Goal: Information Seeking & Learning: Check status

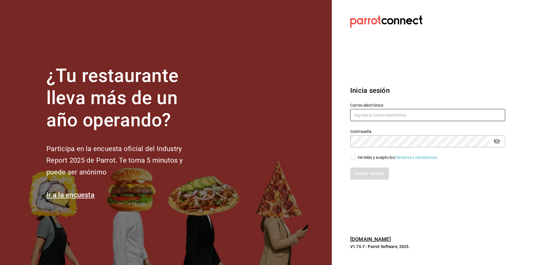
click at [364, 114] on input "text" at bounding box center [427, 115] width 155 height 12
type input "F"
type input "[EMAIL_ADDRESS][DOMAIN_NAME]"
click at [352, 145] on div "Contraseña Contraseña" at bounding box center [424, 134] width 162 height 25
click at [352, 156] on input "He leído y acepto los Términos y condiciones." at bounding box center [352, 157] width 5 height 5
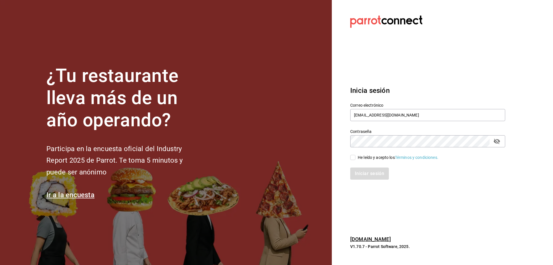
checkbox input "true"
click at [366, 174] on button "Iniciar sesión" at bounding box center [369, 173] width 39 height 12
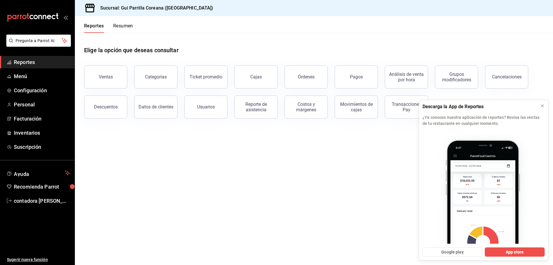
click at [261, 173] on main "Elige la opción que deseas consultar Ventas Categorías Ticket promedio Cajas Ór…" at bounding box center [314, 149] width 478 height 232
click at [542, 103] on icon at bounding box center [542, 105] width 5 height 5
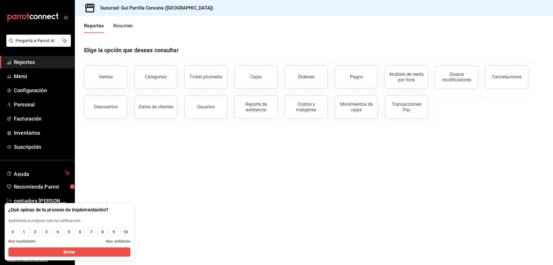
drag, startPoint x: 181, startPoint y: 185, endPoint x: 172, endPoint y: 187, distance: 8.5
click at [180, 185] on main "Elige la opción que deseas consultar Ventas Categorías Ticket promedio Cajas Ór…" at bounding box center [314, 149] width 478 height 232
click at [171, 187] on main "Elige la opción que deseas consultar Ventas Categorías Ticket promedio Cajas Ór…" at bounding box center [314, 149] width 478 height 232
click at [102, 75] on div "Ventas" at bounding box center [106, 76] width 14 height 5
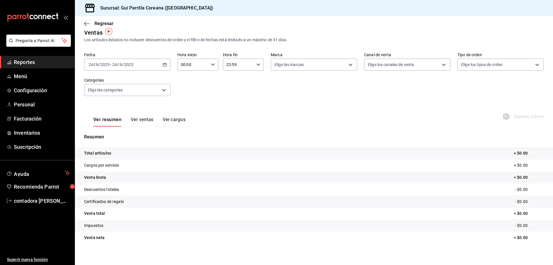
scroll to position [11, 0]
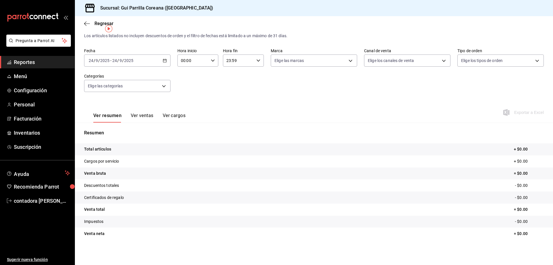
click at [165, 62] on \(Stroke\) "button" at bounding box center [164, 60] width 3 height 3
drag, startPoint x: 253, startPoint y: 122, endPoint x: 240, endPoint y: 116, distance: 14.2
click at [251, 120] on div "Ver resumen Ver ventas Ver cargos Exportar a Excel" at bounding box center [314, 111] width 478 height 24
click at [166, 60] on div "[DATE] [DATE] - [DATE] [DATE]" at bounding box center [127, 60] width 86 height 12
drag, startPoint x: 100, startPoint y: 92, endPoint x: 106, endPoint y: 92, distance: 5.8
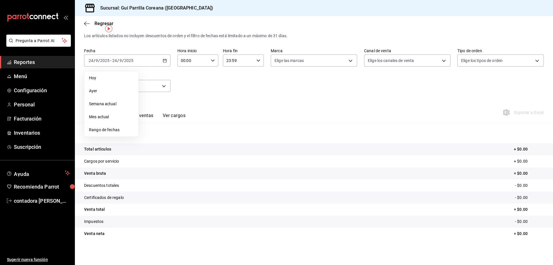
click at [100, 92] on span "Ayer" at bounding box center [111, 91] width 45 height 6
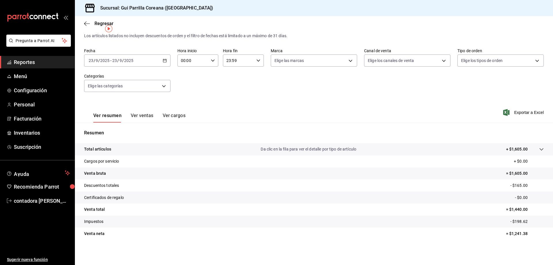
click at [163, 60] on \(Stroke\) "button" at bounding box center [164, 60] width 3 height 3
click at [316, 123] on div "Resumen Total artículos Da clic en la fila para ver el detalle por tipo de artí…" at bounding box center [314, 184] width 478 height 124
click at [534, 149] on div at bounding box center [536, 149] width 16 height 6
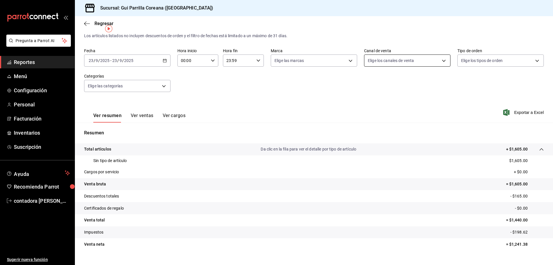
click at [441, 59] on body "Pregunta a Parrot AI Reportes Menú Configuración Personal Facturación Inventari…" at bounding box center [276, 132] width 553 height 265
click at [395, 111] on li "Uber Eats" at bounding box center [404, 115] width 85 height 13
type input "UBER_EATS"
checkbox input "true"
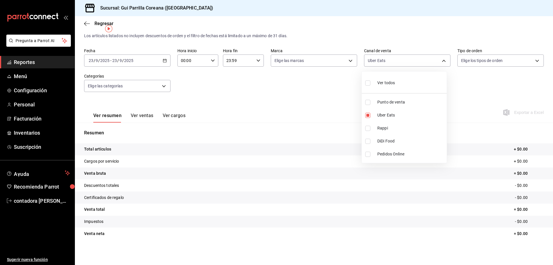
drag, startPoint x: 398, startPoint y: 128, endPoint x: 421, endPoint y: 126, distance: 22.8
click at [399, 128] on span "Rappi" at bounding box center [410, 128] width 67 height 6
type input "UBER_EATS,RAPPI"
checkbox input "true"
click at [379, 116] on span "Uber Eats" at bounding box center [410, 115] width 67 height 6
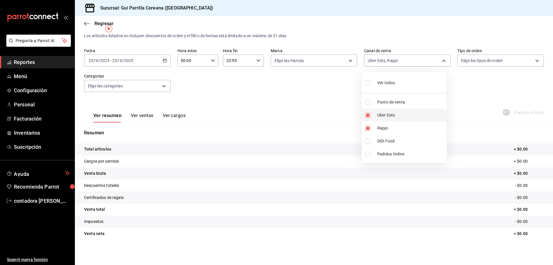
type input "RAPPI"
checkbox input "false"
click at [375, 140] on li "DiDi Food" at bounding box center [404, 140] width 85 height 13
type input "RAPPI,DIDI_FOOD"
checkbox input "true"
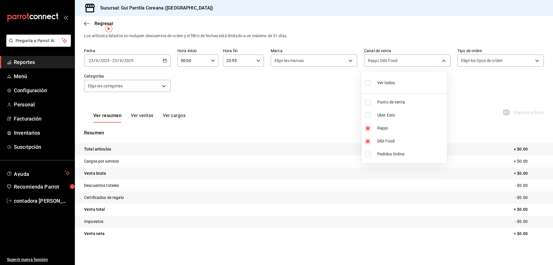
click at [375, 130] on li "Rappi" at bounding box center [404, 128] width 85 height 13
type input "DIDI_FOOD"
checkbox input "false"
click at [371, 151] on li "Pedidos Online" at bounding box center [404, 153] width 85 height 13
type input "DIDI_FOOD,ONLINE"
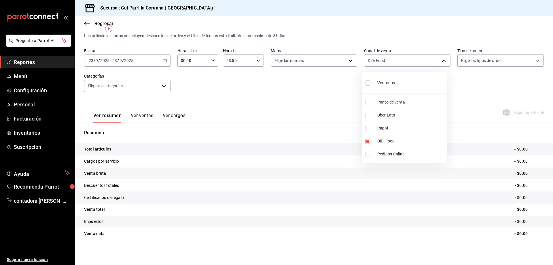
checkbox input "true"
click at [373, 139] on li "DiDi Food" at bounding box center [404, 140] width 85 height 13
type input "ONLINE"
checkbox input "false"
click at [373, 149] on li "Pedidos Online" at bounding box center [404, 153] width 85 height 13
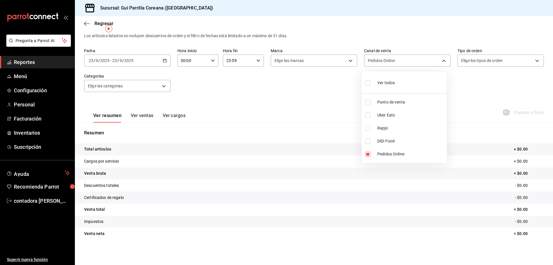
checkbox input "false"
click at [389, 101] on span "Punto de venta" at bounding box center [410, 102] width 67 height 6
type input "PARROT"
checkbox input "true"
click at [536, 149] on div at bounding box center [276, 132] width 553 height 265
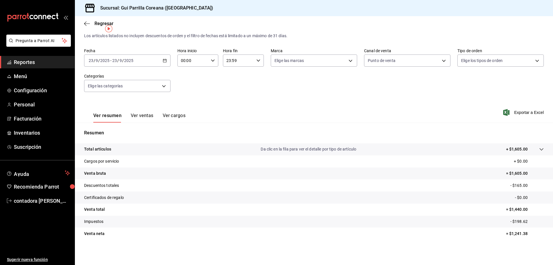
drag, startPoint x: 141, startPoint y: 118, endPoint x: 173, endPoint y: 132, distance: 35.6
click at [141, 118] on button "Ver ventas" at bounding box center [142, 118] width 23 height 10
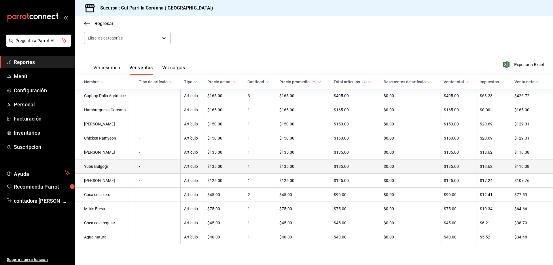
scroll to position [62, 0]
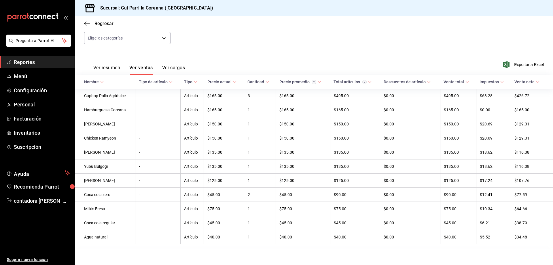
click at [177, 65] on button "Ver cargos" at bounding box center [173, 70] width 23 height 10
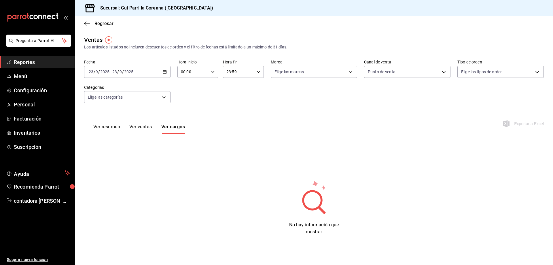
drag, startPoint x: 100, startPoint y: 129, endPoint x: 113, endPoint y: 127, distance: 13.1
click at [101, 129] on button "Ver resumen" at bounding box center [106, 129] width 27 height 10
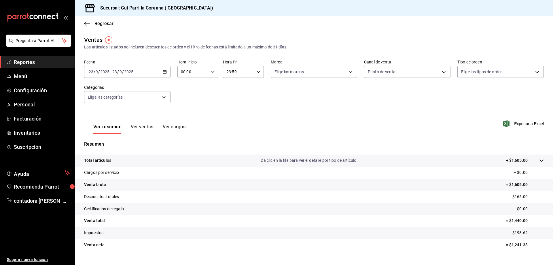
click at [141, 128] on button "Ver ventas" at bounding box center [142, 129] width 23 height 10
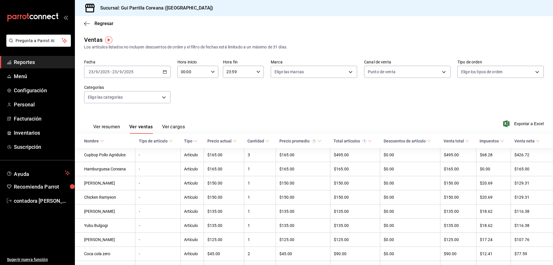
click at [163, 74] on div "[DATE] [DATE] - [DATE] [DATE]" at bounding box center [127, 72] width 86 height 12
click at [109, 114] on span "Semana actual" at bounding box center [111, 115] width 45 height 6
drag, startPoint x: 107, startPoint y: 128, endPoint x: 124, endPoint y: 126, distance: 17.8
click at [107, 128] on button "Ver resumen" at bounding box center [106, 129] width 27 height 10
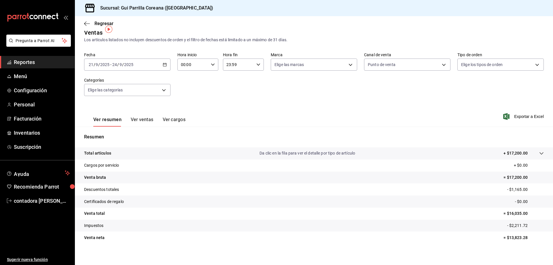
scroll to position [11, 0]
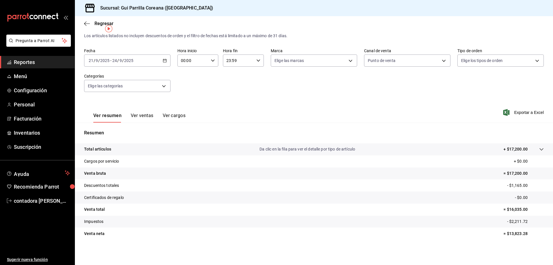
click at [139, 117] on button "Ver ventas" at bounding box center [142, 118] width 23 height 10
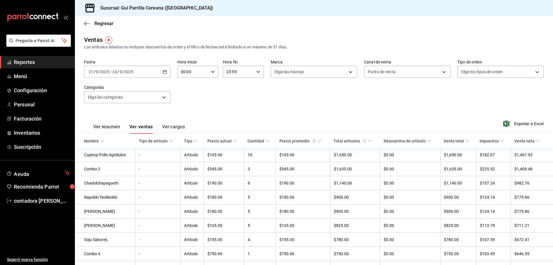
click at [175, 121] on div "Ver resumen Ver ventas Ver cargos" at bounding box center [134, 125] width 101 height 17
click at [177, 127] on button "Ver cargos" at bounding box center [173, 129] width 23 height 10
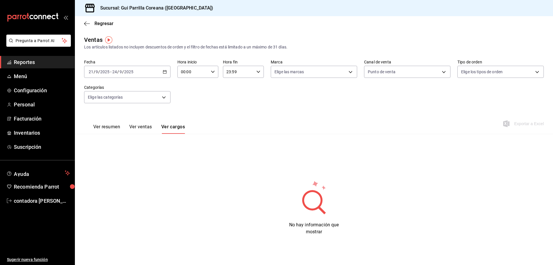
click at [143, 127] on button "Ver ventas" at bounding box center [140, 129] width 23 height 10
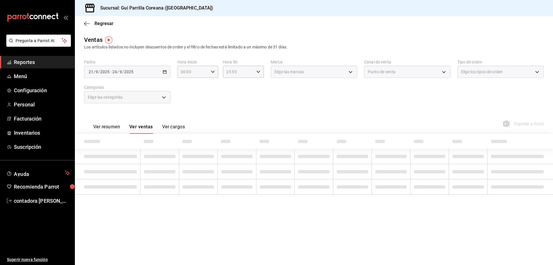
click at [107, 128] on button "Ver resumen" at bounding box center [106, 129] width 27 height 10
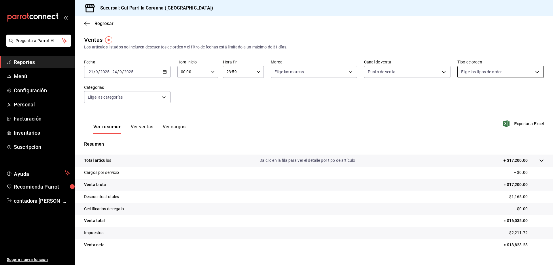
click at [489, 73] on body "Pregunta a Parrot AI Reportes Menú Configuración Personal Facturación Inventari…" at bounding box center [276, 132] width 553 height 265
click at [386, 113] on div at bounding box center [276, 132] width 553 height 265
click at [144, 103] on body "Pregunta a Parrot AI Reportes Menú Configuración Personal Facturación Inventari…" at bounding box center [276, 132] width 553 height 265
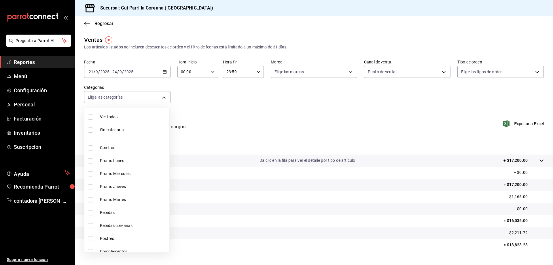
click at [248, 111] on div at bounding box center [276, 132] width 553 height 265
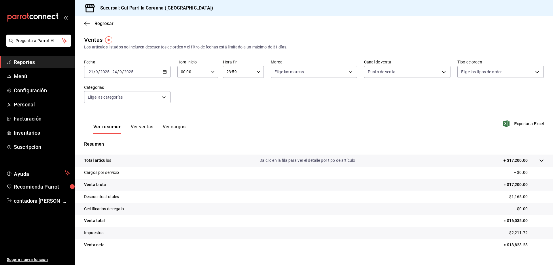
click at [166, 71] on div "2025-09-21 21 / 9 / 2025 - 2025-09-24 24 / 9 / 2025" at bounding box center [127, 72] width 86 height 12
click at [111, 90] on span "Hoy" at bounding box center [111, 89] width 45 height 6
click at [167, 69] on div "[DATE] [DATE] - [DATE] [DATE]" at bounding box center [127, 72] width 86 height 12
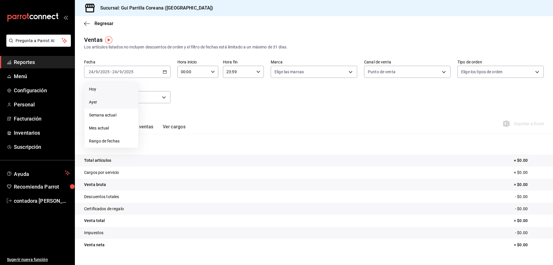
click at [121, 97] on li "Ayer" at bounding box center [111, 102] width 54 height 13
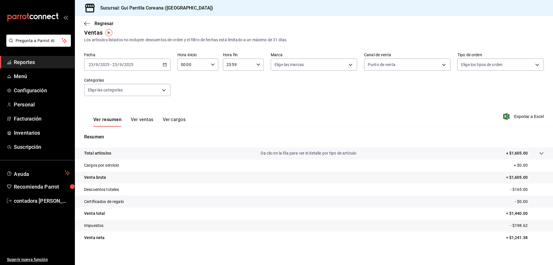
scroll to position [11, 0]
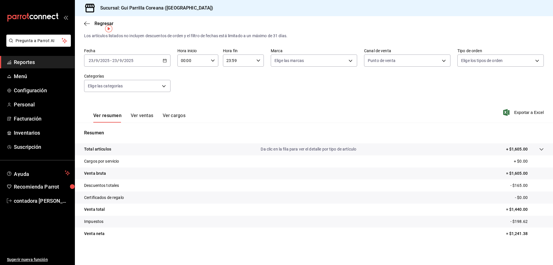
click at [143, 114] on button "Ver ventas" at bounding box center [142, 118] width 23 height 10
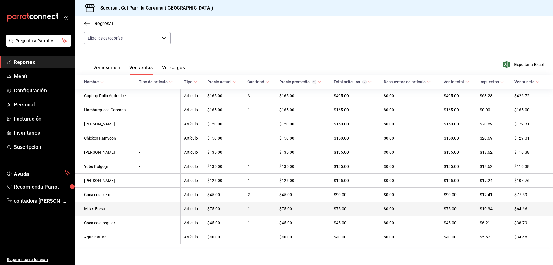
scroll to position [62, 0]
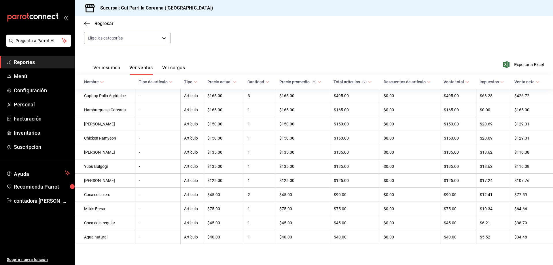
click at [500, 80] on icon at bounding box center [502, 82] width 4 height 4
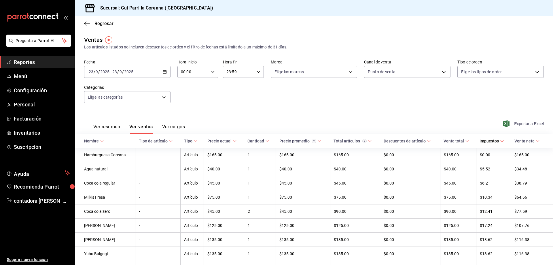
click at [529, 124] on span "Exportar a Excel" at bounding box center [523, 123] width 39 height 7
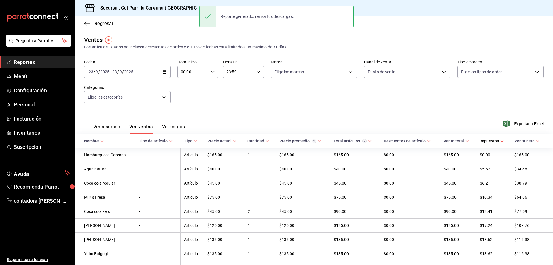
drag, startPoint x: 109, startPoint y: 125, endPoint x: 173, endPoint y: 130, distance: 64.1
click at [109, 125] on button "Ver resumen" at bounding box center [106, 129] width 27 height 10
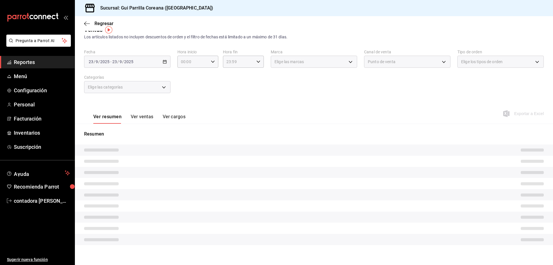
scroll to position [11, 0]
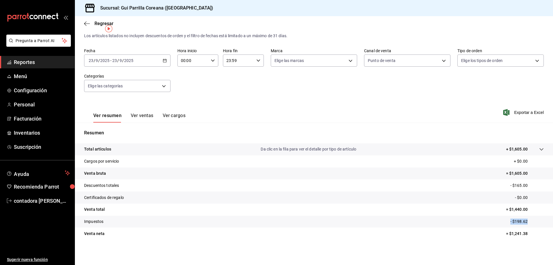
drag, startPoint x: 529, startPoint y: 220, endPoint x: 488, endPoint y: 223, distance: 41.3
click at [498, 223] on tr "Impuestos - $198.62" at bounding box center [314, 221] width 478 height 12
drag, startPoint x: 505, startPoint y: 234, endPoint x: 524, endPoint y: 234, distance: 18.4
click at [524, 234] on p "= $1,241.38" at bounding box center [525, 233] width 38 height 6
drag, startPoint x: 511, startPoint y: 220, endPoint x: 529, endPoint y: 221, distance: 18.4
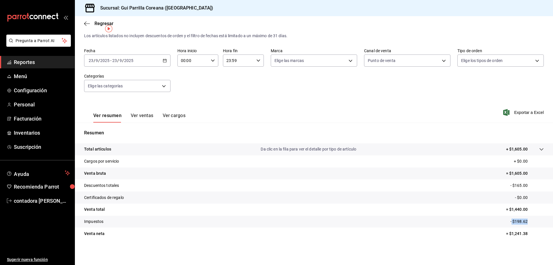
click at [529, 221] on p "- $198.62" at bounding box center [526, 221] width 33 height 6
drag, startPoint x: 504, startPoint y: 209, endPoint x: 527, endPoint y: 210, distance: 23.1
click at [527, 210] on p "= $1,440.00" at bounding box center [525, 209] width 38 height 6
click at [348, 110] on div "Ver resumen Ver ventas Ver cargos Exportar a Excel" at bounding box center [314, 111] width 478 height 24
drag, startPoint x: 527, startPoint y: 224, endPoint x: 502, endPoint y: 223, distance: 25.4
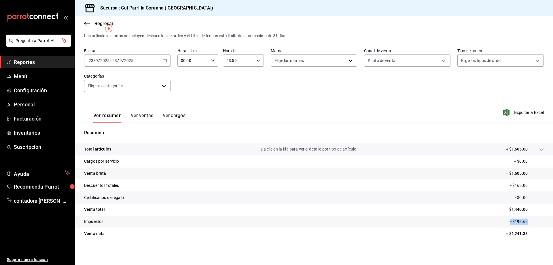
click at [502, 223] on tr "Impuestos - $198.62" at bounding box center [314, 221] width 478 height 12
click at [520, 236] on p "= $1,241.38" at bounding box center [525, 233] width 38 height 6
click at [526, 223] on p "- $198.62" at bounding box center [526, 221] width 33 height 6
drag, startPoint x: 526, startPoint y: 223, endPoint x: 494, endPoint y: 222, distance: 32.3
click at [494, 222] on tr "Impuestos - $198.62" at bounding box center [314, 221] width 478 height 12
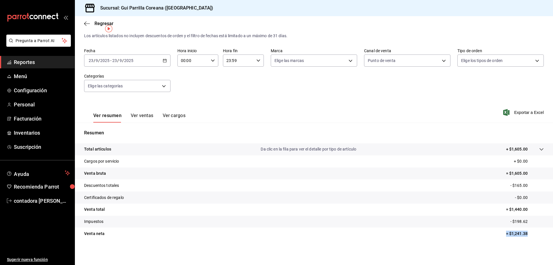
drag, startPoint x: 528, startPoint y: 232, endPoint x: 492, endPoint y: 234, distance: 36.9
click at [492, 234] on tr "Venta neta = $1,241.38" at bounding box center [314, 233] width 478 height 12
drag, startPoint x: 524, startPoint y: 223, endPoint x: 494, endPoint y: 222, distance: 30.5
click at [494, 222] on tr "Impuestos - $198.62" at bounding box center [314, 221] width 478 height 12
drag, startPoint x: 132, startPoint y: 115, endPoint x: 143, endPoint y: 118, distance: 10.5
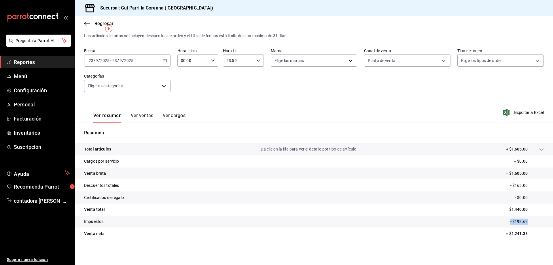
click at [134, 116] on button "Ver ventas" at bounding box center [142, 118] width 23 height 10
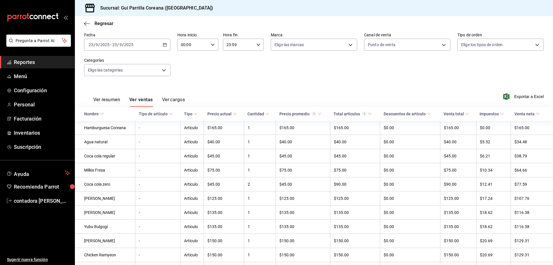
scroll to position [18, 0]
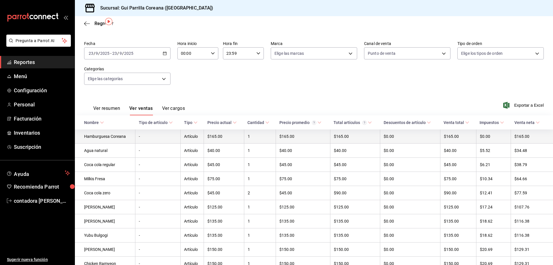
drag, startPoint x: 486, startPoint y: 137, endPoint x: 490, endPoint y: 140, distance: 5.0
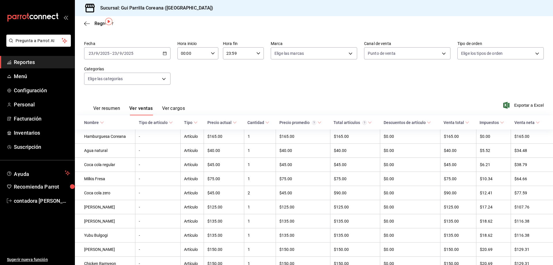
click at [486, 137] on td "$0.00" at bounding box center [493, 136] width 35 height 14
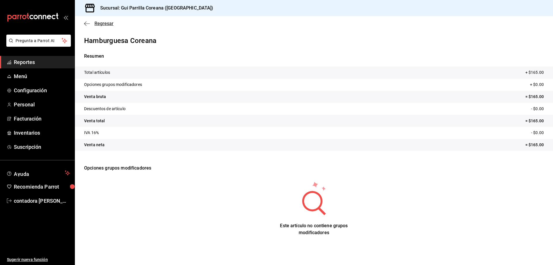
click at [88, 26] on icon "button" at bounding box center [87, 23] width 6 height 5
click at [85, 24] on icon "button" at bounding box center [87, 23] width 6 height 0
drag, startPoint x: 287, startPoint y: 118, endPoint x: 259, endPoint y: 113, distance: 29.0
click at [102, 24] on span "Regresar" at bounding box center [103, 23] width 19 height 5
click at [86, 24] on icon "button" at bounding box center [87, 23] width 6 height 0
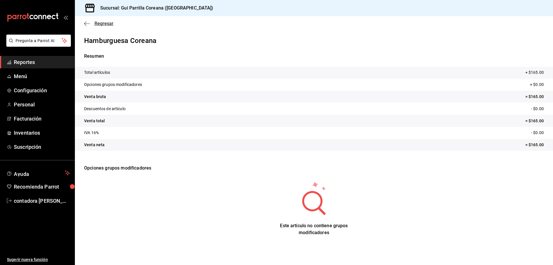
click at [108, 22] on span "Regresar" at bounding box center [103, 23] width 19 height 5
click at [26, 62] on span "Reportes" at bounding box center [42, 62] width 56 height 8
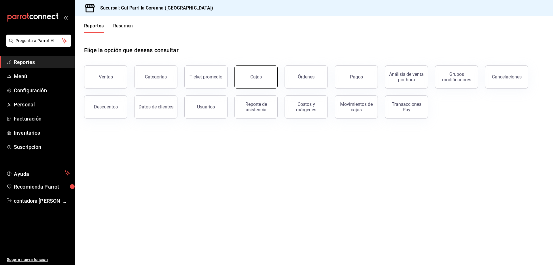
click at [270, 79] on link "Cajas" at bounding box center [255, 76] width 43 height 23
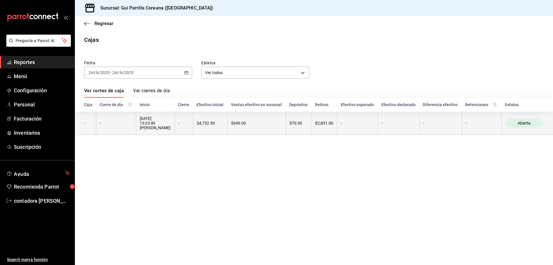
click at [524, 120] on div "Abierta" at bounding box center [524, 122] width 38 height 9
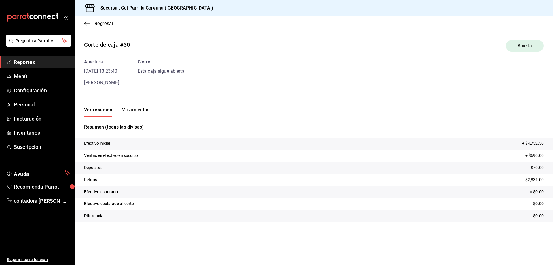
click at [139, 109] on button "Movimientos" at bounding box center [136, 112] width 28 height 10
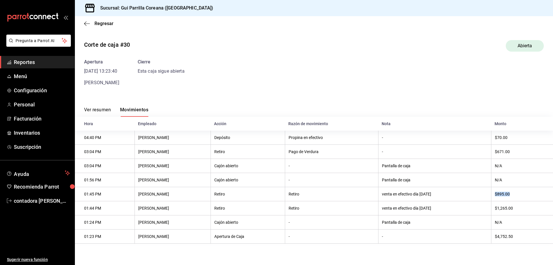
drag, startPoint x: 510, startPoint y: 196, endPoint x: 494, endPoint y: 198, distance: 16.5
click at [494, 198] on th "$895.00" at bounding box center [522, 194] width 62 height 14
drag, startPoint x: 521, startPoint y: 210, endPoint x: 490, endPoint y: 211, distance: 31.1
click at [490, 211] on tr "01:44 PM Arnold Salcedo Retiro Retiro venta en efectivo día 22/09/25 $1,265.00" at bounding box center [314, 208] width 478 height 14
click at [102, 111] on button "Ver resumen" at bounding box center [97, 112] width 27 height 10
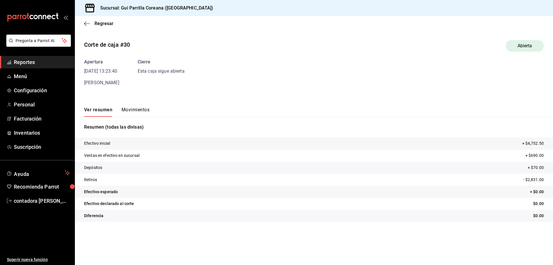
click at [132, 108] on button "Movimientos" at bounding box center [136, 112] width 28 height 10
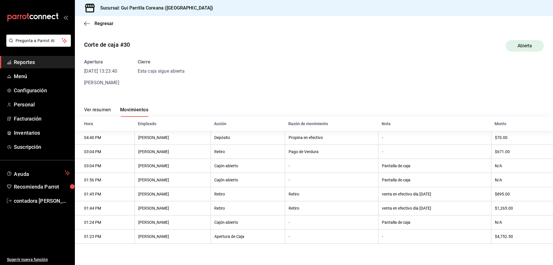
drag, startPoint x: 92, startPoint y: 107, endPoint x: 120, endPoint y: 115, distance: 29.8
click at [94, 109] on button "Ver resumen" at bounding box center [97, 112] width 27 height 10
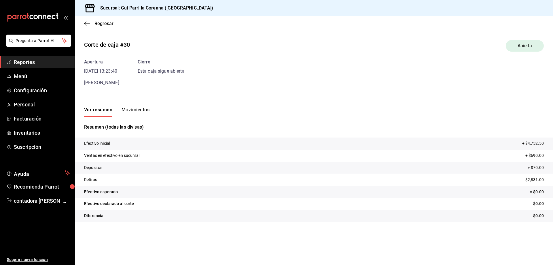
click at [511, 155] on tr "Ventas en efectivo en sucursal + $690.00" at bounding box center [314, 155] width 478 height 12
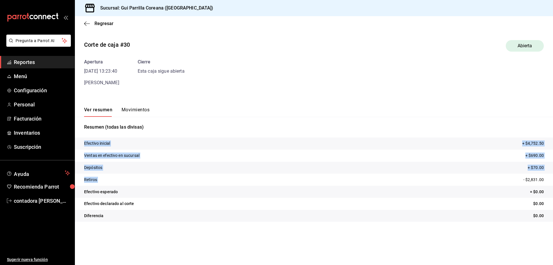
drag, startPoint x: 523, startPoint y: 177, endPoint x: 551, endPoint y: 178, distance: 28.5
click at [553, 178] on html "Pregunta a Parrot AI Reportes Menú Configuración Personal Facturación Inventari…" at bounding box center [276, 132] width 553 height 265
drag, startPoint x: 524, startPoint y: 144, endPoint x: 550, endPoint y: 144, distance: 26.5
click at [550, 144] on tr "Efectivo inicial + $4,752.50" at bounding box center [314, 143] width 478 height 12
drag, startPoint x: 524, startPoint y: 178, endPoint x: 553, endPoint y: 184, distance: 29.7
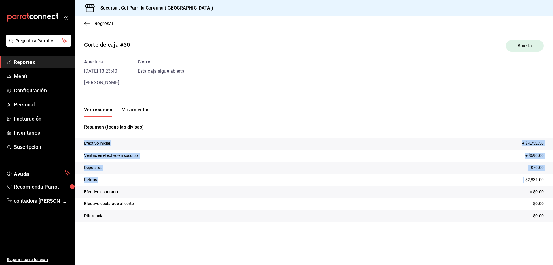
click at [553, 184] on html "Pregunta a Parrot AI Reportes Menú Configuración Personal Facturación Inventari…" at bounding box center [276, 132] width 553 height 265
click at [443, 250] on main "Regresar Corte de caja #30 Abierta Apertura 24/09/25 13:23:40 Arnold Salcedo Ci…" at bounding box center [314, 140] width 478 height 249
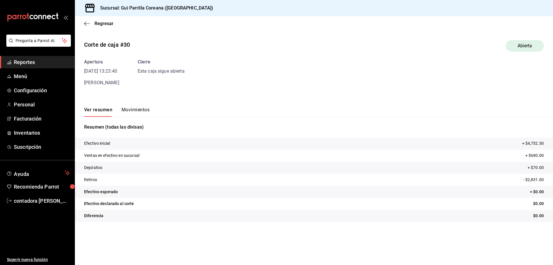
click at [124, 114] on button "Movimientos" at bounding box center [136, 112] width 28 height 10
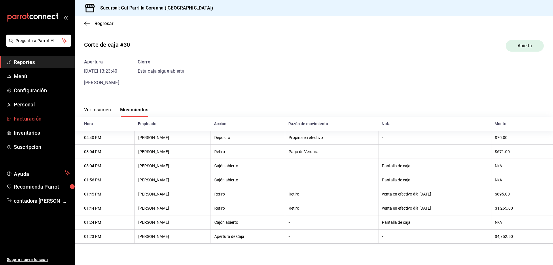
click at [34, 117] on span "Facturación" at bounding box center [42, 119] width 56 height 8
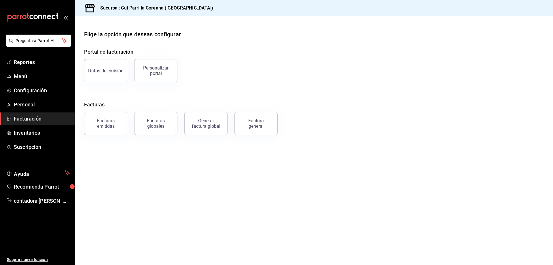
click at [98, 124] on div "Facturas emitidas" at bounding box center [106, 123] width 36 height 11
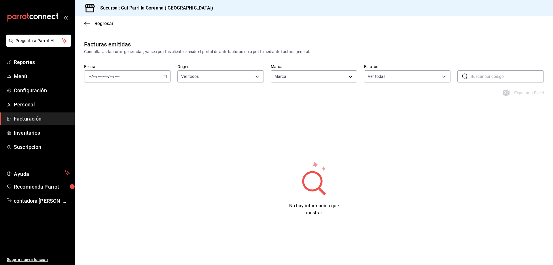
type input "0f2ed5f6-cf2d-4c1b-b68c-cb0bef3cf136"
click at [87, 22] on icon "button" at bounding box center [87, 23] width 6 height 5
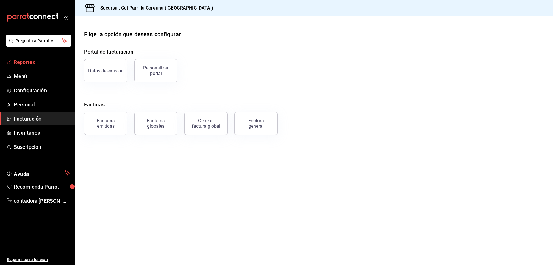
click at [24, 63] on span "Reportes" at bounding box center [42, 62] width 56 height 8
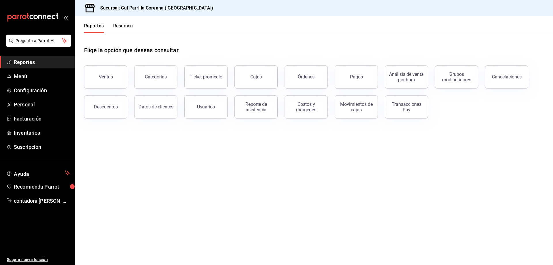
click at [146, 178] on main "Elige la opción que deseas consultar Ventas Categorías Ticket promedio Cajas Ór…" at bounding box center [314, 149] width 478 height 232
click at [174, 177] on main "Elige la opción que deseas consultar Ventas Categorías Ticket promedio Cajas Ór…" at bounding box center [314, 149] width 478 height 232
click at [108, 80] on button "Ventas" at bounding box center [105, 76] width 43 height 23
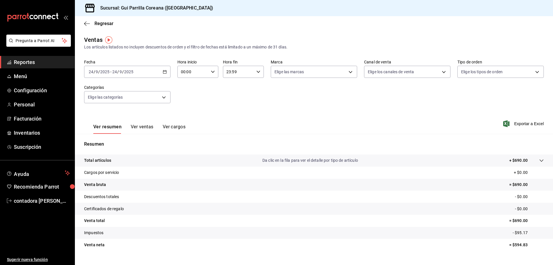
click at [238, 130] on div "Ver resumen Ver ventas Ver cargos Exportar a Excel" at bounding box center [314, 122] width 478 height 24
click at [242, 123] on div "Ver resumen Ver ventas Ver cargos Exportar a Excel" at bounding box center [314, 122] width 478 height 24
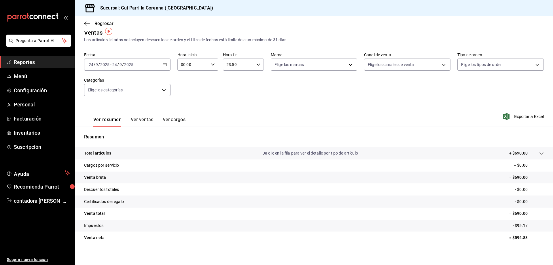
scroll to position [11, 0]
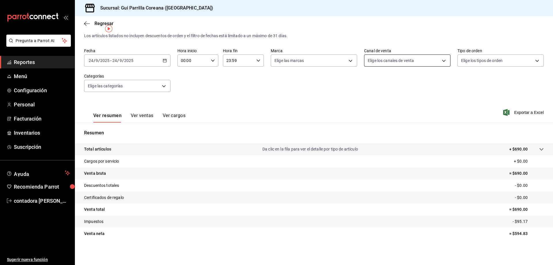
click at [389, 61] on body "Pregunta a Parrot AI Reportes Menú Configuración Personal Facturación Inventari…" at bounding box center [276, 132] width 553 height 265
click at [386, 114] on span "Uber Eats" at bounding box center [410, 115] width 67 height 6
type input "UBER_EATS"
checkbox input "true"
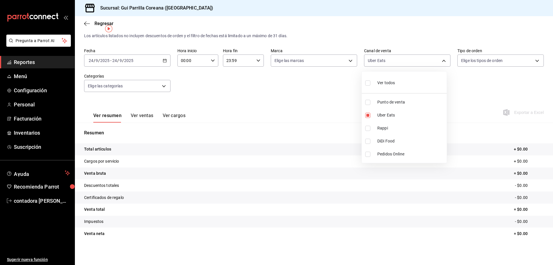
click at [380, 129] on span "Rappi" at bounding box center [410, 128] width 67 height 6
type input "UBER_EATS,RAPPI"
checkbox input "true"
click at [380, 137] on li "DiDi Food" at bounding box center [404, 140] width 85 height 13
type input "UBER_EATS,RAPPI,DIDI_FOOD"
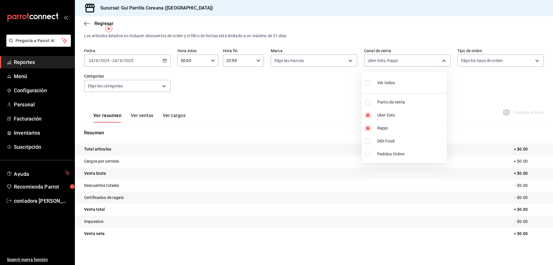
checkbox input "true"
click at [381, 155] on span "Pedidos Online" at bounding box center [410, 154] width 67 height 6
type input "UBER_EATS,RAPPI,DIDI_FOOD,ONLINE"
checkbox input "true"
click at [373, 118] on li "Uber Eats" at bounding box center [404, 115] width 85 height 13
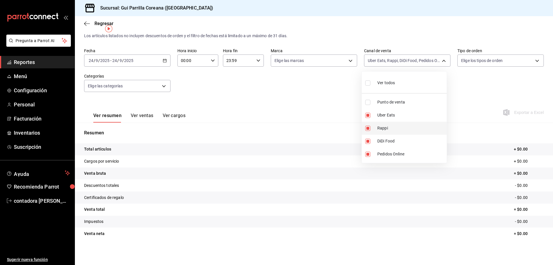
type input "RAPPI,DIDI_FOOD,ONLINE"
checkbox input "false"
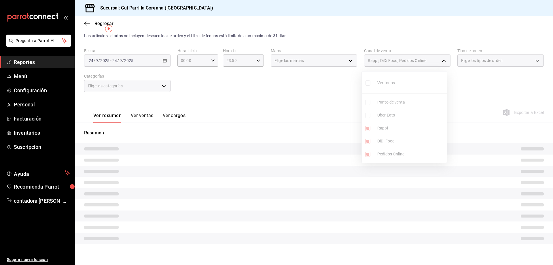
click at [373, 129] on ul "Ver todos Punto de venta Uber Eats Rappi DiDi Food Pedidos Online" at bounding box center [404, 116] width 85 height 91
click at [374, 139] on li "DiDi Food" at bounding box center [404, 140] width 85 height 13
type input "RAPPI,ONLINE"
checkbox input "false"
drag, startPoint x: 376, startPoint y: 151, endPoint x: 381, endPoint y: 134, distance: 17.5
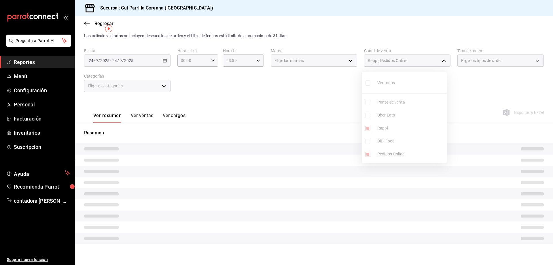
click at [377, 152] on ul "Ver todos Punto de venta Uber Eats Rappi DiDi Food Pedidos Online" at bounding box center [404, 116] width 85 height 91
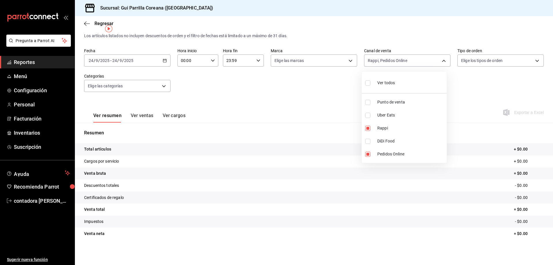
click at [376, 101] on li "Punto de venta" at bounding box center [404, 102] width 85 height 13
type input "RAPPI,ONLINE,PARROT"
checkbox input "true"
click at [374, 129] on li "Rappi" at bounding box center [404, 128] width 85 height 13
type input "ONLINE,PARROT"
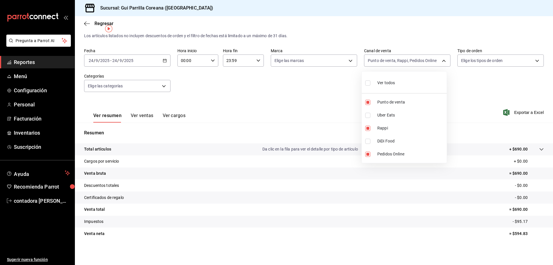
checkbox input "false"
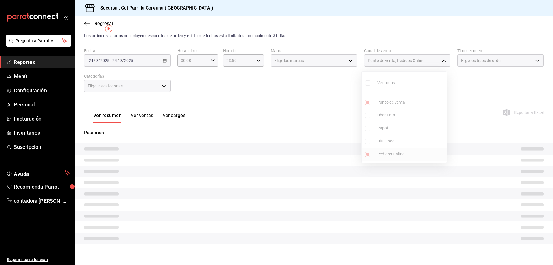
click at [376, 151] on ul "Ver todos Punto de venta Uber Eats Rappi DiDi Food Pedidos Online" at bounding box center [404, 116] width 85 height 91
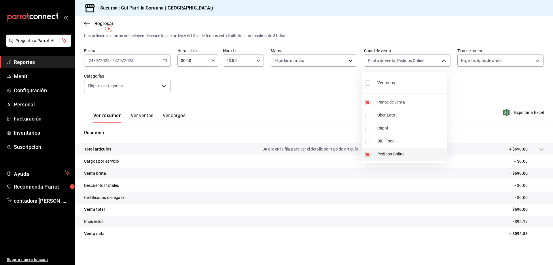
click at [379, 155] on span "Pedidos Online" at bounding box center [410, 154] width 67 height 6
type input "PARROT"
checkbox input "false"
click at [308, 124] on div at bounding box center [276, 132] width 553 height 265
drag, startPoint x: 144, startPoint y: 114, endPoint x: 166, endPoint y: 115, distance: 22.5
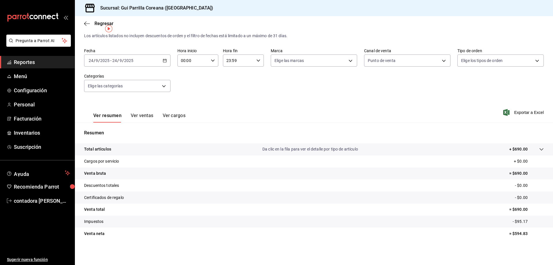
click at [144, 114] on button "Ver ventas" at bounding box center [142, 118] width 23 height 10
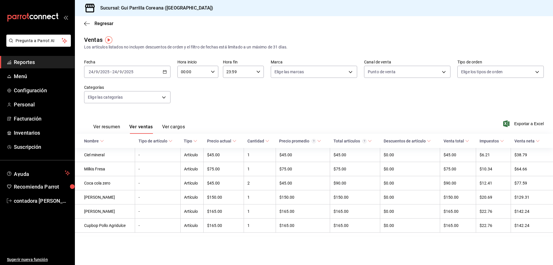
click at [163, 71] on icon "button" at bounding box center [165, 72] width 4 height 4
click at [110, 113] on span "Semana actual" at bounding box center [111, 115] width 45 height 6
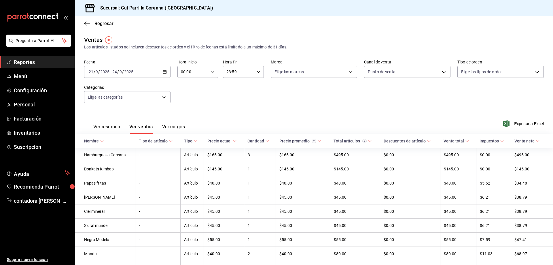
click at [163, 72] on icon "button" at bounding box center [165, 72] width 4 height 4
click at [297, 111] on div "Ver resumen Ver ventas Ver cargos Exportar a Excel" at bounding box center [314, 122] width 478 height 24
click at [110, 129] on button "Ver resumen" at bounding box center [106, 129] width 27 height 10
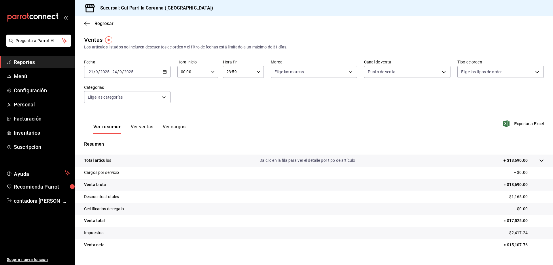
click at [317, 105] on div "Fecha 2025-09-21 21 / 9 / 2025 - 2025-09-24 24 / 9 / 2025 Hora inicio 00:00 Hor…" at bounding box center [314, 84] width 460 height 51
click at [291, 120] on div "Ver resumen Ver ventas Ver cargos Exportar a Excel" at bounding box center [314, 122] width 478 height 24
click at [344, 117] on div "Ver resumen Ver ventas Ver cargos Exportar a Excel" at bounding box center [314, 122] width 478 height 24
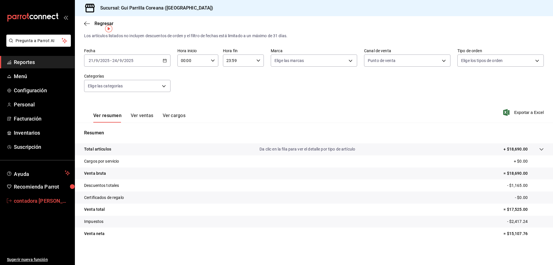
click at [41, 202] on span "contadora [PERSON_NAME]" at bounding box center [42, 201] width 56 height 8
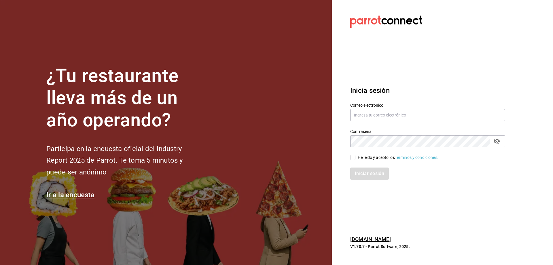
drag, startPoint x: 185, startPoint y: 77, endPoint x: 213, endPoint y: 82, distance: 27.8
drag, startPoint x: 204, startPoint y: 82, endPoint x: 220, endPoint y: 86, distance: 16.5
drag, startPoint x: 130, startPoint y: 67, endPoint x: 123, endPoint y: 68, distance: 7.0
click at [368, 108] on div "Correo electrónico" at bounding box center [427, 112] width 155 height 19
drag, startPoint x: 369, startPoint y: 114, endPoint x: 372, endPoint y: 116, distance: 3.7
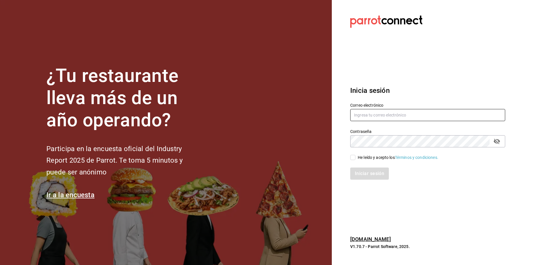
click at [370, 114] on input "text" at bounding box center [427, 115] width 155 height 12
paste input "COBM611017I55*"
type input "COBM611017I55*"
drag, startPoint x: 392, startPoint y: 117, endPoint x: 323, endPoint y: 122, distance: 69.3
click at [324, 121] on div "¿Tu restaurante lleva más de un año operando? Participa en la encuesta oficial …" at bounding box center [276, 132] width 553 height 265
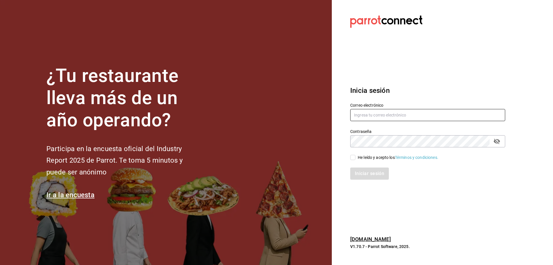
click at [372, 116] on input "text" at bounding box center [427, 115] width 155 height 12
paste input "facturacion_margarita01@hotmail.com"
type input "facturacion_margarita01@hotmail.com"
drag, startPoint x: 354, startPoint y: 156, endPoint x: 354, endPoint y: 161, distance: 4.9
click at [354, 156] on input "He leído y acepto los Términos y condiciones." at bounding box center [352, 157] width 5 height 5
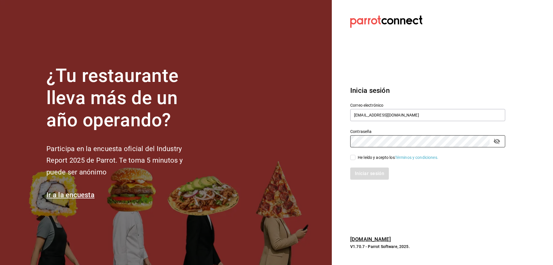
checkbox input "true"
drag, startPoint x: 359, startPoint y: 169, endPoint x: 399, endPoint y: 179, distance: 41.6
click at [359, 169] on button "Iniciar sesión" at bounding box center [369, 173] width 39 height 12
click at [371, 117] on input "text" at bounding box center [427, 115] width 155 height 12
click at [369, 115] on input "text" at bounding box center [427, 115] width 155 height 12
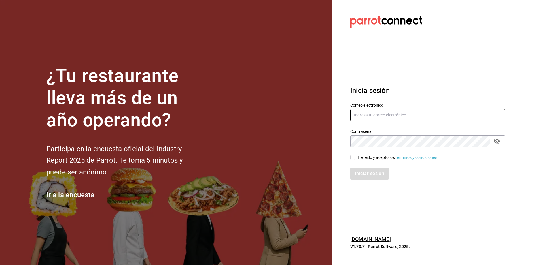
click at [370, 115] on input "text" at bounding box center [427, 115] width 155 height 12
click at [371, 114] on input "text" at bounding box center [427, 115] width 155 height 12
click at [371, 112] on input "text" at bounding box center [427, 115] width 155 height 12
click at [370, 111] on input "text" at bounding box center [427, 115] width 155 height 12
paste input "facturacion_margarita01@hotmail.com"
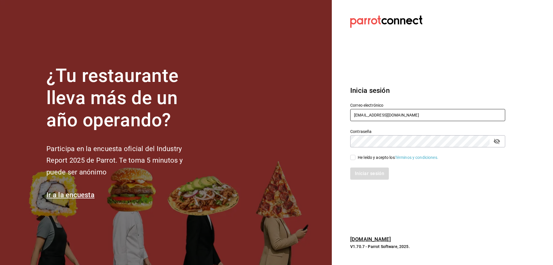
type input "facturacion_margarita01@hotmail.com"
click at [356, 156] on span "He leído y acepto los Términos y condiciones." at bounding box center [396, 157] width 83 height 6
click at [355, 156] on input "He leído y acepto los Términos y condiciones." at bounding box center [352, 157] width 5 height 5
checkbox input "true"
click at [365, 172] on button "Iniciar sesión" at bounding box center [369, 173] width 39 height 12
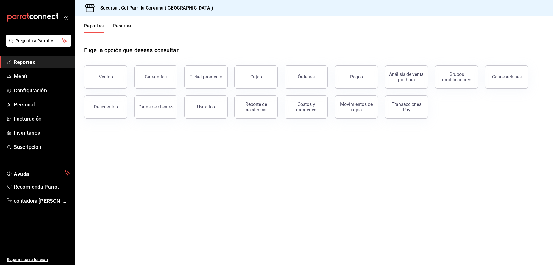
click at [201, 221] on main "Elige la opción que deseas consultar Ventas Categorías Ticket promedio Cajas Ór…" at bounding box center [314, 149] width 478 height 232
click at [108, 76] on div "Ventas" at bounding box center [106, 76] width 14 height 5
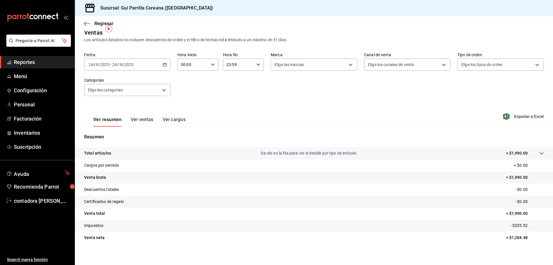
scroll to position [11, 0]
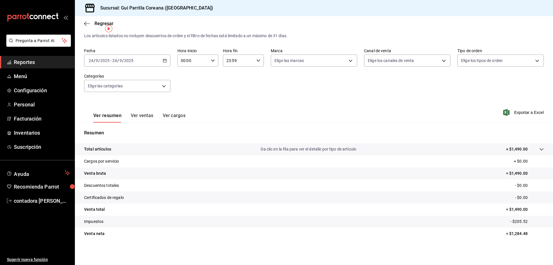
click at [539, 148] on icon at bounding box center [541, 149] width 5 height 5
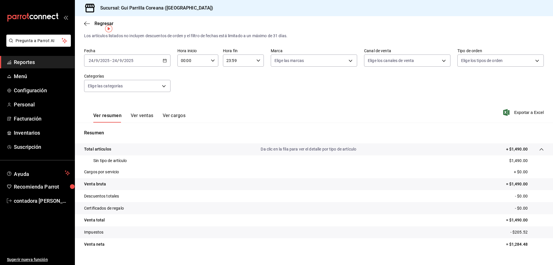
click at [145, 117] on button "Ver ventas" at bounding box center [142, 118] width 23 height 10
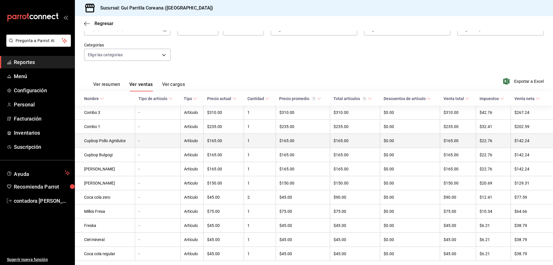
scroll to position [58, 0]
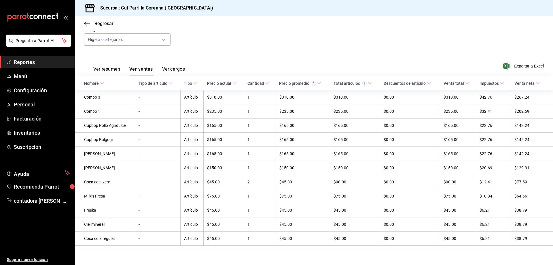
click at [195, 85] on icon at bounding box center [195, 83] width 4 height 4
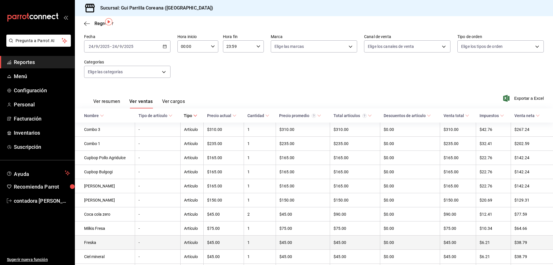
scroll to position [62, 0]
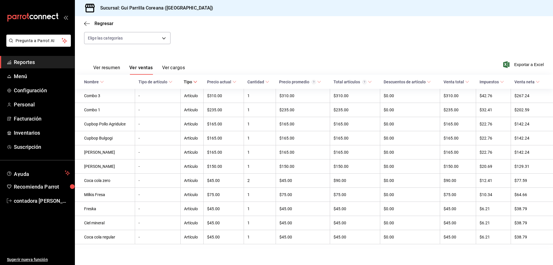
click at [536, 81] on \(Stroke\) at bounding box center [537, 82] width 3 height 2
click at [107, 65] on button "Ver resumen" at bounding box center [106, 70] width 27 height 10
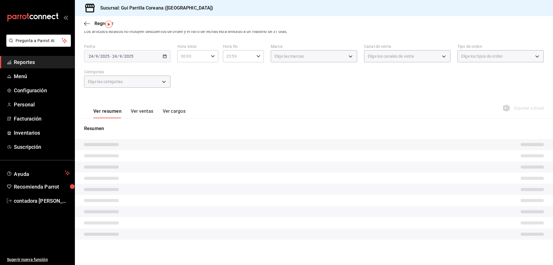
scroll to position [11, 0]
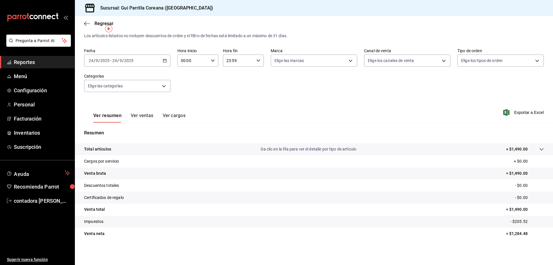
click at [143, 114] on button "Ver ventas" at bounding box center [142, 118] width 23 height 10
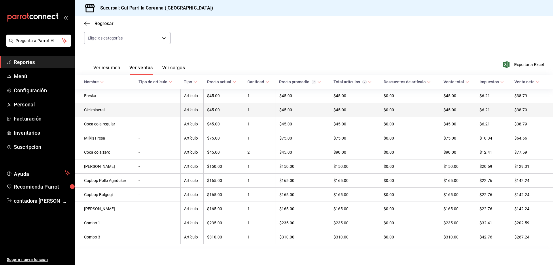
scroll to position [62, 0]
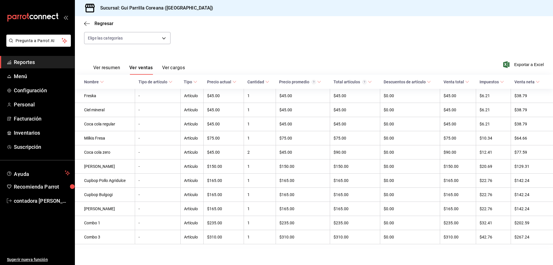
click at [172, 65] on button "Ver cargos" at bounding box center [173, 70] width 23 height 10
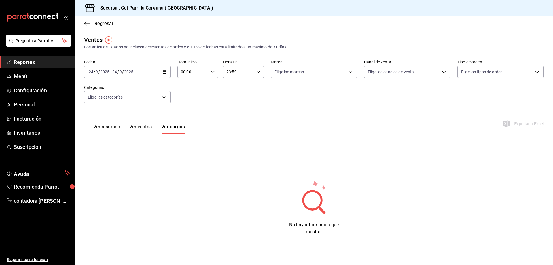
click at [93, 20] on div "Regresar" at bounding box center [314, 23] width 478 height 15
click at [92, 23] on span "Regresar" at bounding box center [98, 23] width 29 height 5
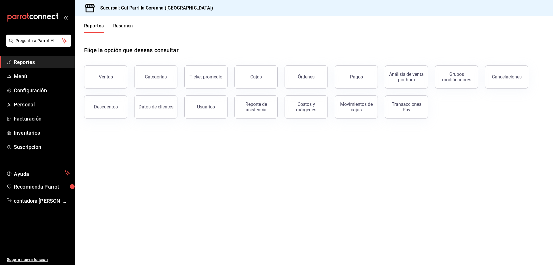
click at [349, 75] on button "Pagos" at bounding box center [356, 76] width 43 height 23
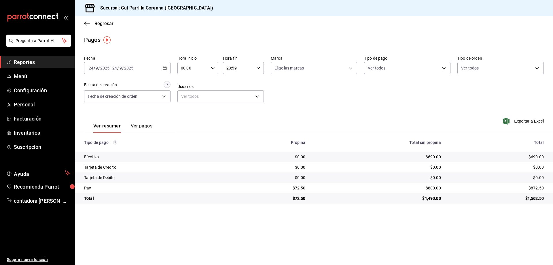
drag, startPoint x: 144, startPoint y: 124, endPoint x: 155, endPoint y: 123, distance: 11.2
click at [144, 124] on button "Ver pagos" at bounding box center [142, 128] width 22 height 10
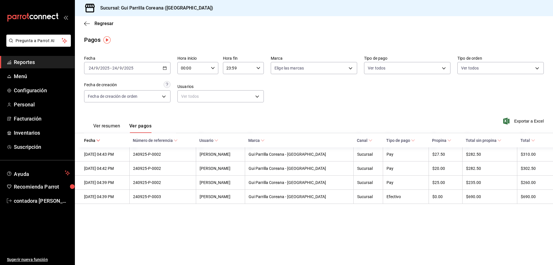
click at [411, 139] on icon at bounding box center [413, 140] width 4 height 4
click at [167, 66] on div "[DATE] [DATE] - [DATE] [DATE]" at bounding box center [127, 68] width 86 height 12
click at [111, 97] on span "Ayer" at bounding box center [111, 98] width 45 height 6
click at [165, 65] on div "[DATE] [DATE] - [DATE] [DATE]" at bounding box center [127, 68] width 86 height 12
click at [102, 107] on li "Semana actual" at bounding box center [111, 111] width 54 height 13
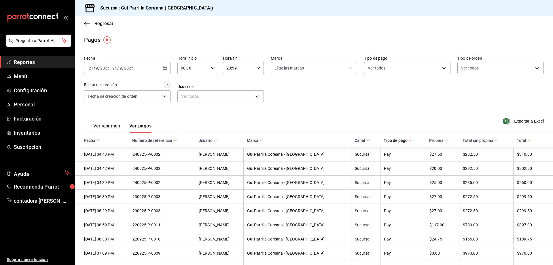
click at [164, 67] on icon "button" at bounding box center [165, 68] width 4 height 4
click at [220, 80] on div "Fecha [DATE] [DATE] - [DATE] [DATE] Hora inicio 00:00 Hora inicio Hora fin 23:5…" at bounding box center [314, 81] width 460 height 56
click at [164, 66] on icon "button" at bounding box center [165, 68] width 4 height 4
click at [107, 148] on span "Rango de fechas" at bounding box center [111, 150] width 45 height 6
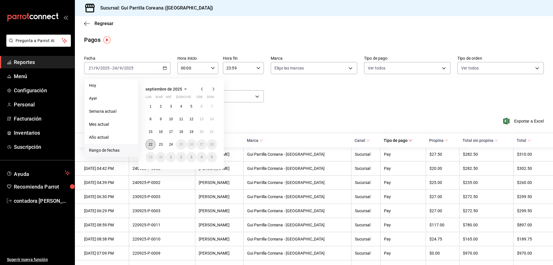
click at [149, 144] on abbr "22" at bounding box center [151, 144] width 4 height 4
click at [150, 143] on abbr "22" at bounding box center [151, 144] width 4 height 4
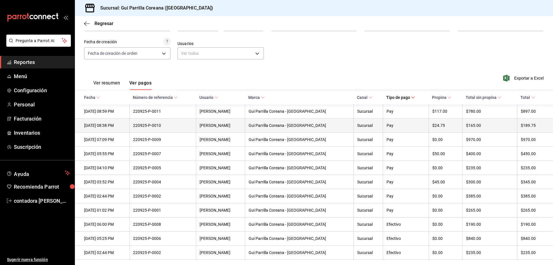
scroll to position [50, 0]
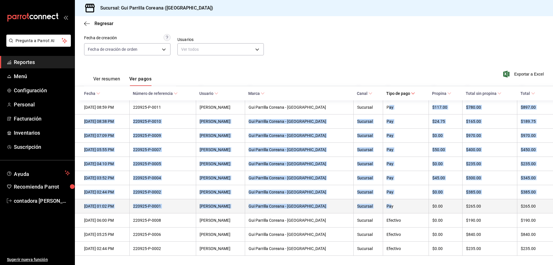
drag, startPoint x: 380, startPoint y: 105, endPoint x: 383, endPoint y: 204, distance: 100.0
click at [382, 207] on tbody "[DATE] 08:59 PM 220925-P-0011 [PERSON_NAME] Gui Parrilla [GEOGRAPHIC_DATA] - [G…" at bounding box center [314, 177] width 478 height 155
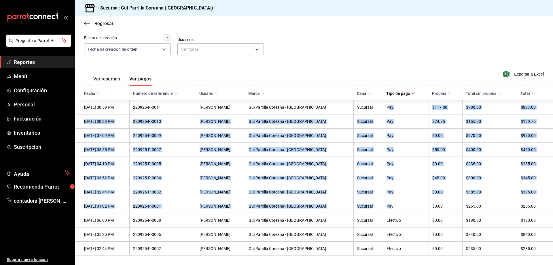
drag, startPoint x: 529, startPoint y: 73, endPoint x: 529, endPoint y: 77, distance: 4.3
click at [529, 73] on span "Exportar a Excel" at bounding box center [523, 74] width 39 height 7
click at [162, 45] on body "Pregunta a Parrot AI Reportes Menú Configuración Personal Facturación Inventari…" at bounding box center [276, 132] width 553 height 265
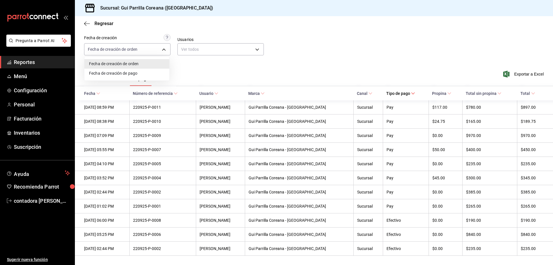
drag, startPoint x: 197, startPoint y: 70, endPoint x: 190, endPoint y: 69, distance: 7.3
click at [197, 70] on div at bounding box center [276, 132] width 553 height 265
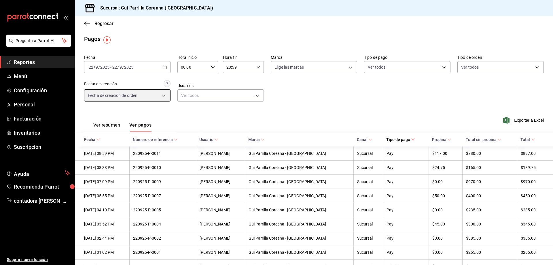
scroll to position [0, 0]
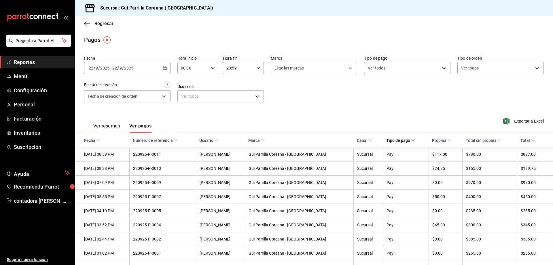
click at [163, 66] on icon "button" at bounding box center [165, 68] width 4 height 4
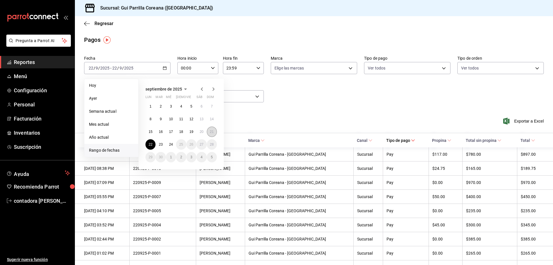
drag, startPoint x: 211, startPoint y: 132, endPoint x: 215, endPoint y: 131, distance: 3.6
click at [212, 132] on abbr "21" at bounding box center [212, 132] width 4 height 4
click at [214, 132] on button "21" at bounding box center [212, 131] width 10 height 10
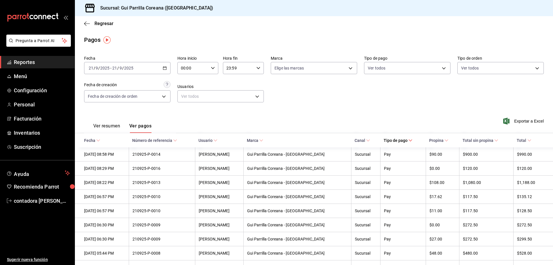
click at [282, 114] on div "Ver resumen Ver pagos Exportar a Excel" at bounding box center [314, 124] width 478 height 31
click at [164, 68] on icon "button" at bounding box center [165, 68] width 4 height 4
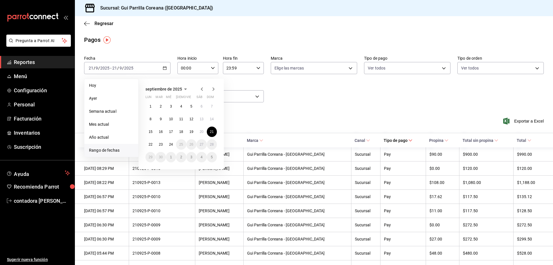
click at [305, 113] on div "Ver resumen Ver pagos Exportar a Excel" at bounding box center [314, 124] width 478 height 31
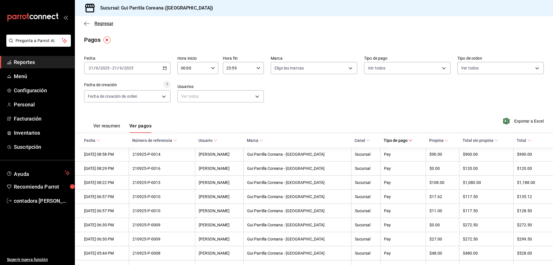
click at [85, 25] on icon "button" at bounding box center [87, 23] width 6 height 5
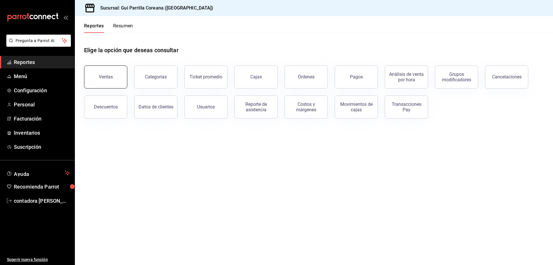
click at [115, 78] on button "Ventas" at bounding box center [105, 76] width 43 height 23
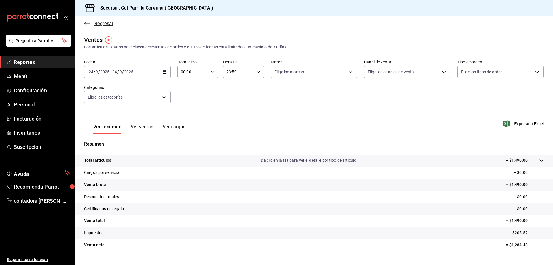
click at [85, 24] on icon "button" at bounding box center [87, 23] width 6 height 5
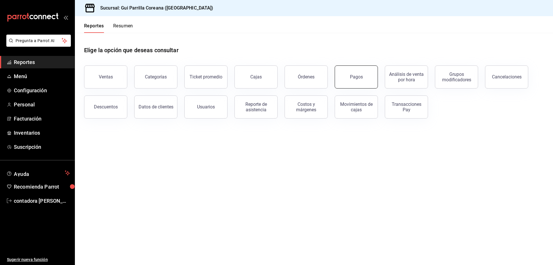
click at [344, 82] on button "Pagos" at bounding box center [356, 76] width 43 height 23
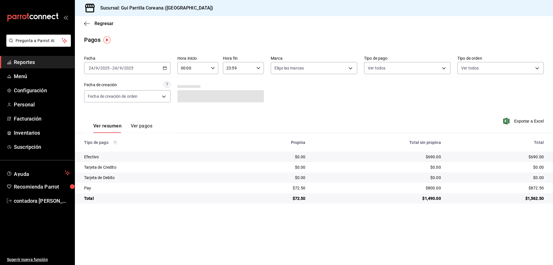
click at [141, 124] on button "Ver pagos" at bounding box center [142, 128] width 22 height 10
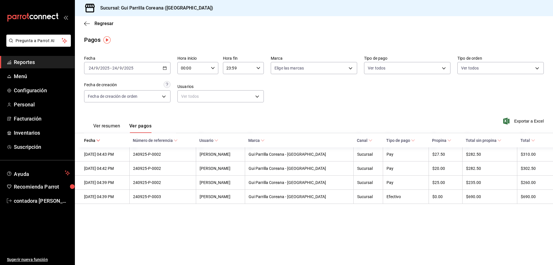
click at [402, 215] on main "Regresar Pagos Fecha [DATE] [DATE] - [DATE] [DATE] Hora inicio 00:00 Hora inici…" at bounding box center [314, 140] width 478 height 249
click at [164, 67] on icon "button" at bounding box center [165, 68] width 4 height 4
click at [101, 100] on span "Ayer" at bounding box center [111, 98] width 45 height 6
click at [169, 142] on span "Número de referencia" at bounding box center [155, 140] width 45 height 5
click at [218, 142] on span "Usuario" at bounding box center [208, 140] width 19 height 5
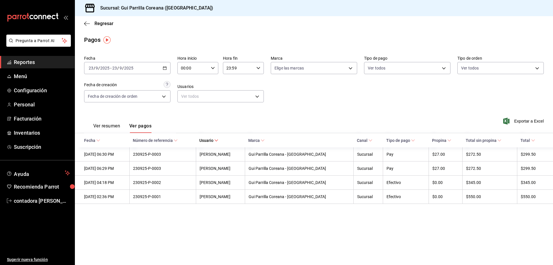
click at [265, 143] on span "Marca" at bounding box center [256, 140] width 16 height 5
click at [362, 142] on th "Canal" at bounding box center [367, 140] width 29 height 14
click at [401, 141] on span "Tipo de pago" at bounding box center [400, 140] width 29 height 5
click at [487, 139] on span "Total sin propina" at bounding box center [484, 140] width 36 height 5
click at [531, 139] on icon at bounding box center [533, 140] width 4 height 4
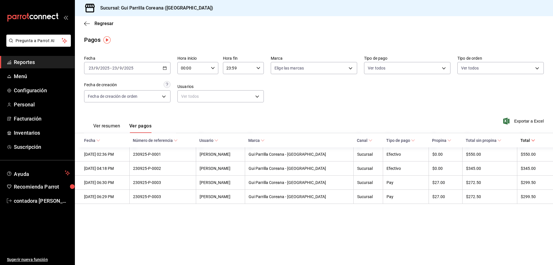
click at [105, 128] on button "Ver resumen" at bounding box center [106, 128] width 27 height 10
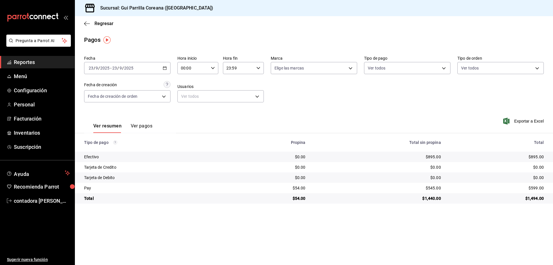
click at [167, 68] on div "[DATE] [DATE] - [DATE] [DATE]" at bounding box center [127, 68] width 86 height 12
click at [103, 101] on li "Ayer" at bounding box center [111, 98] width 54 height 13
click at [225, 116] on div "Ver resumen Ver pagos Exportar a Excel" at bounding box center [314, 124] width 478 height 31
click at [144, 124] on button "Ver pagos" at bounding box center [142, 128] width 22 height 10
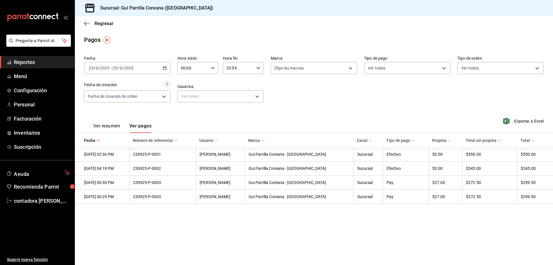
click at [161, 68] on div "[DATE] [DATE] - [DATE] [DATE]" at bounding box center [127, 68] width 86 height 12
click at [100, 125] on span "Mes actual" at bounding box center [111, 124] width 45 height 6
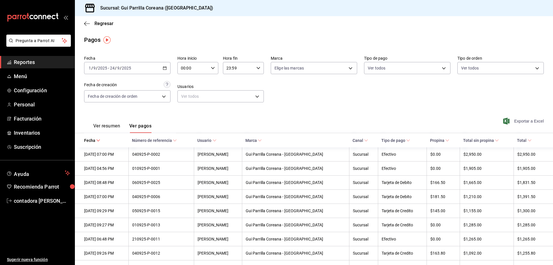
click at [510, 121] on span "Exportar a Excel" at bounding box center [523, 120] width 39 height 7
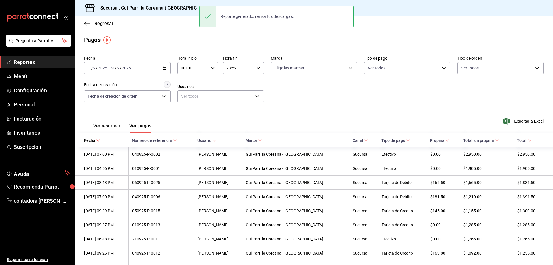
click at [167, 67] on div "[DATE] [DATE] - [DATE] [DATE]" at bounding box center [127, 68] width 86 height 12
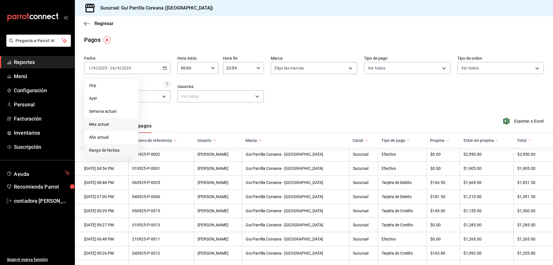
click at [114, 150] on span "Rango de fechas" at bounding box center [111, 150] width 45 height 6
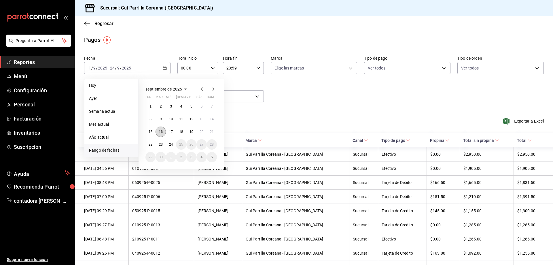
click at [160, 131] on abbr "16" at bounding box center [161, 132] width 4 height 4
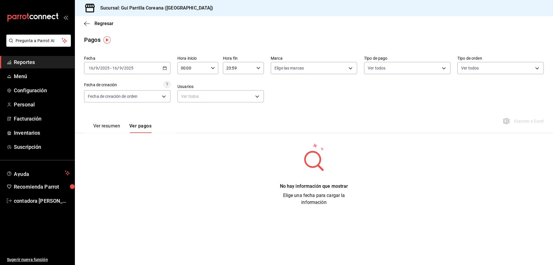
drag, startPoint x: 460, startPoint y: 235, endPoint x: 477, endPoint y: 244, distance: 18.7
click at [460, 234] on main "Regresar Pagos Fecha [DATE] [DATE] - [DATE] [DATE] Hora inicio 00:00 Hora inici…" at bounding box center [314, 140] width 478 height 249
click at [272, 122] on div "Ver resumen Ver pagos Exportar a Excel" at bounding box center [314, 124] width 478 height 31
click at [88, 27] on div "Regresar" at bounding box center [314, 23] width 478 height 15
click at [88, 24] on icon "button" at bounding box center [87, 23] width 6 height 5
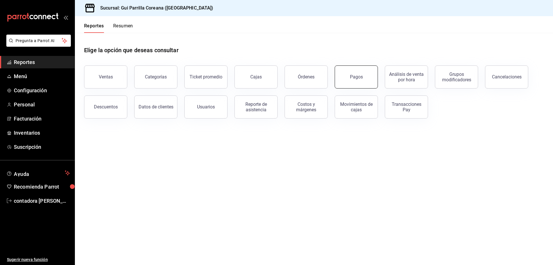
click at [359, 79] on div "Pagos" at bounding box center [356, 76] width 13 height 5
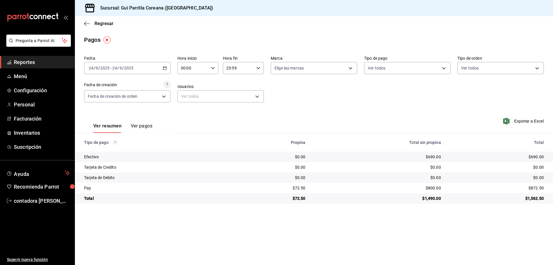
click at [153, 46] on main "Regresar Pagos Fecha [DATE] [DATE] - [DATE] [DATE] Hora inicio 00:00 Hora inici…" at bounding box center [314, 140] width 478 height 249
click at [295, 124] on div "Ver resumen Ver pagos Exportar a Excel" at bounding box center [314, 124] width 478 height 31
click at [153, 40] on div "Pagos" at bounding box center [314, 39] width 478 height 9
click at [87, 25] on icon "button" at bounding box center [87, 23] width 6 height 5
